Goal: Navigation & Orientation: Find specific page/section

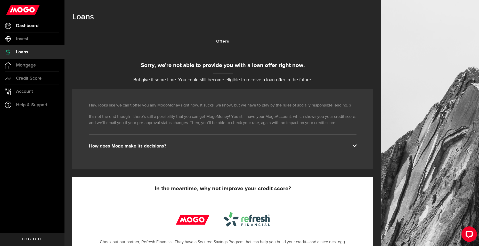
click at [35, 27] on span "Dashboard" at bounding box center [27, 25] width 22 height 5
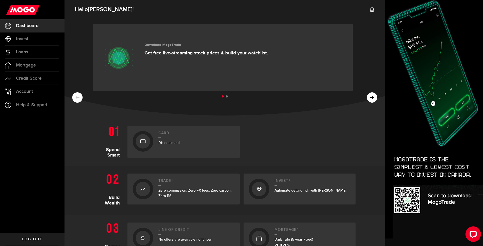
click at [76, 95] on ul at bounding box center [224, 96] width 305 height 7
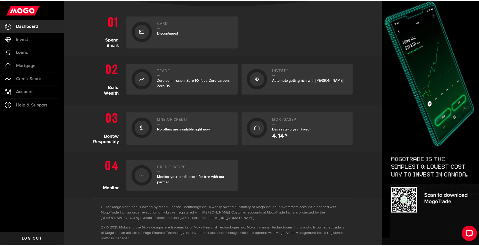
scroll to position [100, 0]
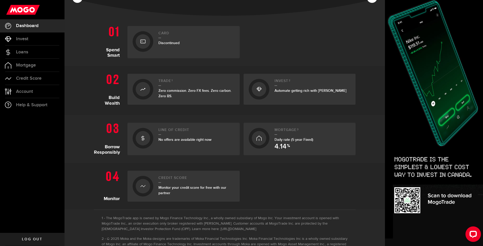
click at [178, 140] on span "No offers are available right now" at bounding box center [184, 140] width 53 height 4
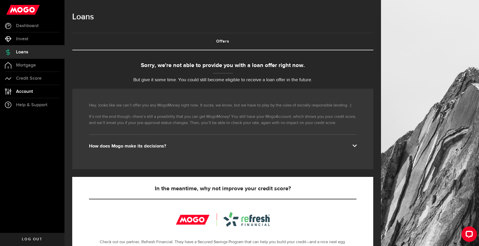
click at [28, 90] on span "Account" at bounding box center [24, 91] width 17 height 5
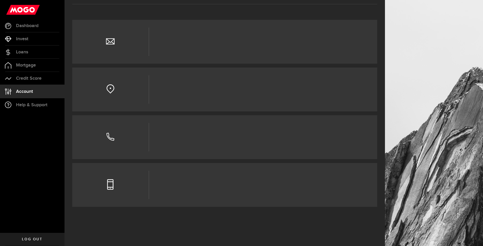
click at [28, 90] on span "Account" at bounding box center [24, 91] width 17 height 5
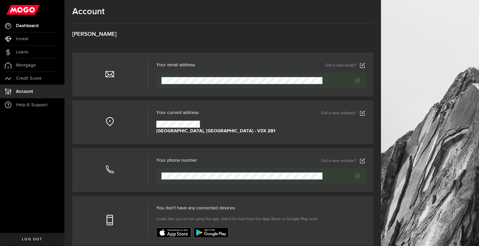
click at [26, 26] on span "Dashboard" at bounding box center [27, 25] width 22 height 5
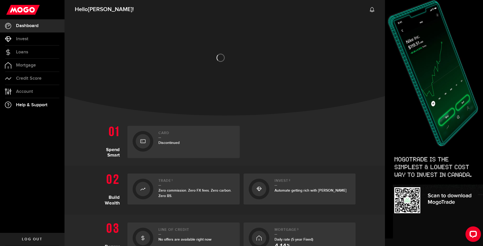
click at [21, 105] on span "Help & Support" at bounding box center [31, 105] width 31 height 5
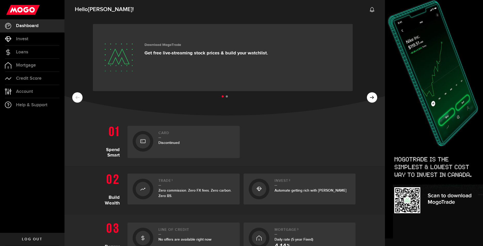
click at [154, 12] on h2 "Hello [PERSON_NAME] !" at bounding box center [225, 8] width 320 height 19
click at [22, 92] on span "Account" at bounding box center [24, 91] width 17 height 5
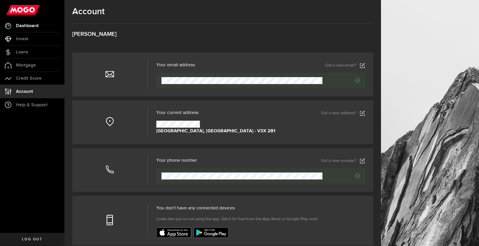
click at [27, 24] on span "Dashboard" at bounding box center [27, 25] width 22 height 5
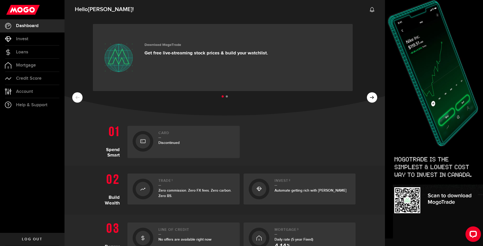
click at [368, 97] on ul at bounding box center [224, 96] width 305 height 7
click at [370, 10] on icon at bounding box center [372, 9] width 5 height 5
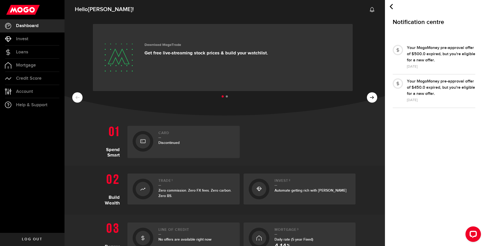
click at [16, 11] on use at bounding box center [23, 10] width 34 height 10
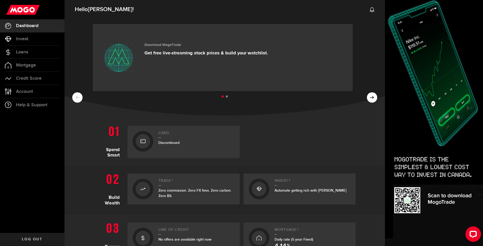
click at [323, 124] on div "Card Discontinued" at bounding box center [240, 140] width 232 height 35
